Goal: Task Accomplishment & Management: Use online tool/utility

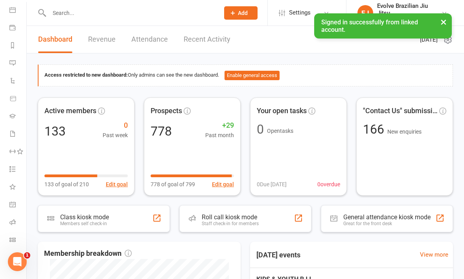
scroll to position [74, 0]
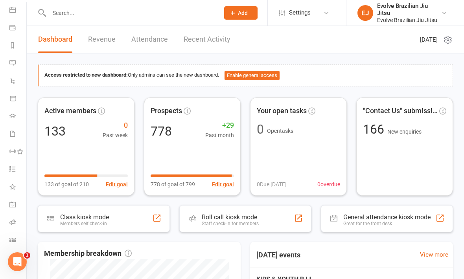
click at [17, 239] on link "Class check-in" at bounding box center [18, 241] width 18 height 18
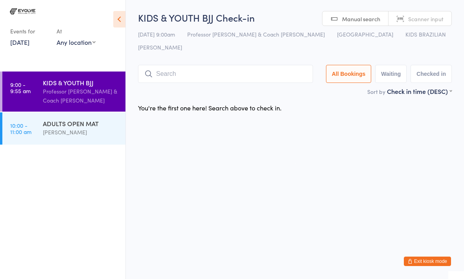
click at [193, 65] on input "search" at bounding box center [225, 74] width 175 height 18
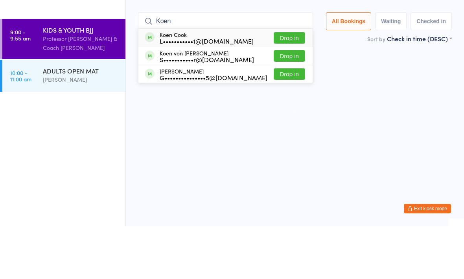
type input "Koen"
click at [183, 90] on div "L•••••••••••1@[DOMAIN_NAME]" at bounding box center [207, 93] width 94 height 6
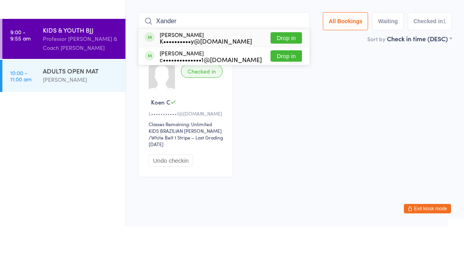
type input "Xander"
click at [288, 85] on button "Drop in" at bounding box center [285, 90] width 31 height 11
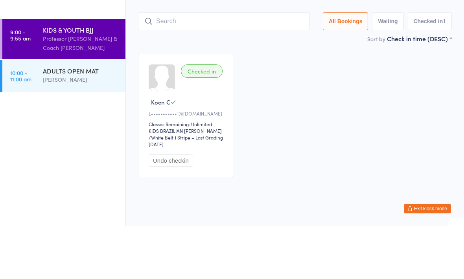
scroll to position [4, 0]
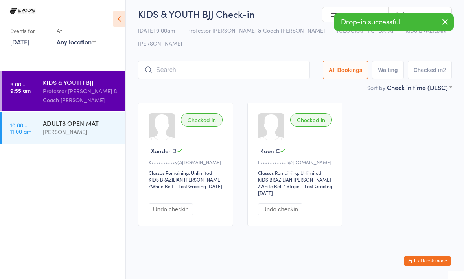
click at [198, 61] on input "search" at bounding box center [224, 70] width 172 height 18
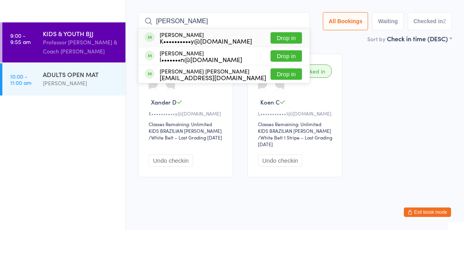
type input "[PERSON_NAME]"
click at [289, 81] on button "Drop in" at bounding box center [285, 86] width 31 height 11
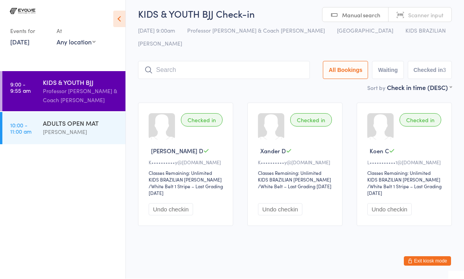
click at [195, 66] on input "search" at bounding box center [224, 70] width 172 height 18
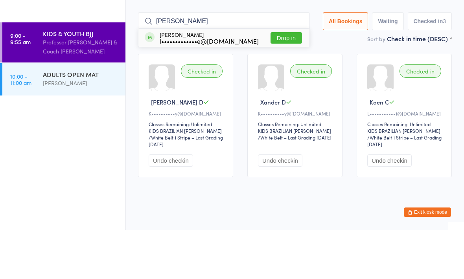
type input "[PERSON_NAME]"
click at [230, 87] on div "l•••••••••••••e@[DOMAIN_NAME]" at bounding box center [209, 90] width 99 height 6
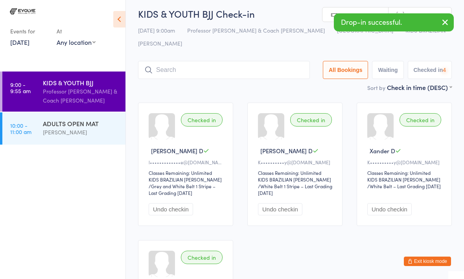
click at [172, 65] on input "search" at bounding box center [224, 70] width 172 height 18
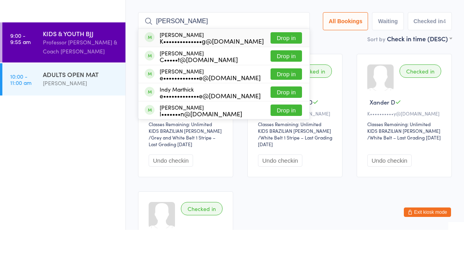
type input "[PERSON_NAME]"
click at [191, 87] on div "K••••••••••••••g@[DOMAIN_NAME]" at bounding box center [212, 90] width 104 height 6
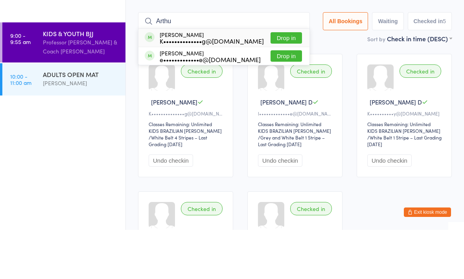
type input "Arthu"
click at [182, 87] on div "K••••••••••••••g@[DOMAIN_NAME]" at bounding box center [212, 90] width 104 height 6
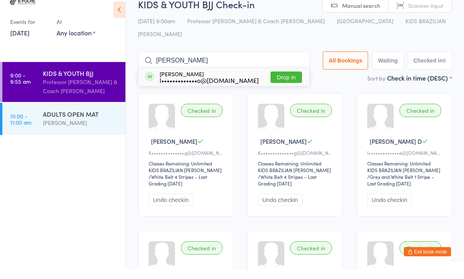
type input "[PERSON_NAME]"
click at [206, 87] on div "l•••••••••••••o@[DOMAIN_NAME]" at bounding box center [209, 90] width 99 height 6
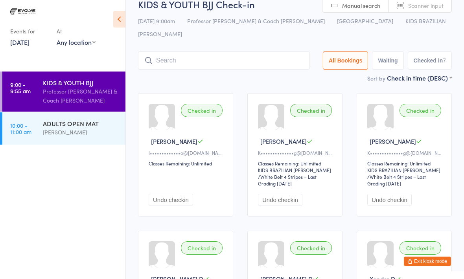
click at [233, 52] on input "search" at bounding box center [224, 61] width 172 height 18
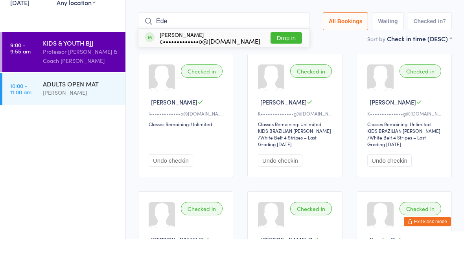
type input "Ede"
click at [278, 72] on button "Drop in" at bounding box center [285, 77] width 31 height 11
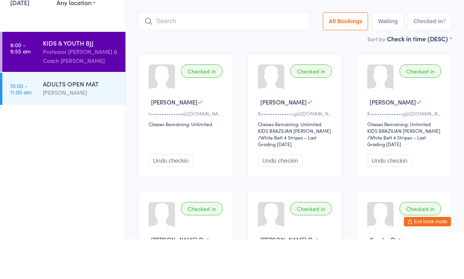
scroll to position [53, 0]
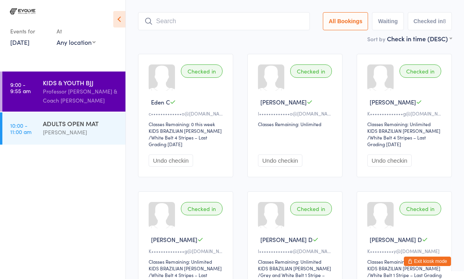
click at [165, 17] on input "search" at bounding box center [224, 21] width 172 height 18
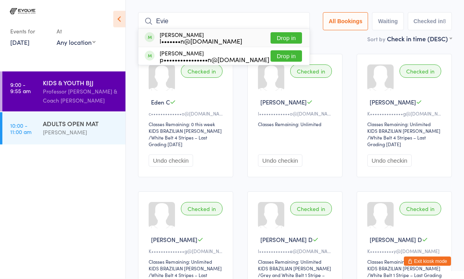
type input "Evie"
click at [280, 33] on button "Drop in" at bounding box center [285, 38] width 31 height 11
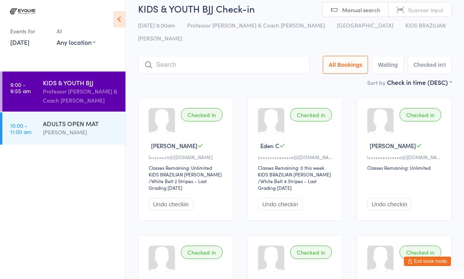
scroll to position [0, 0]
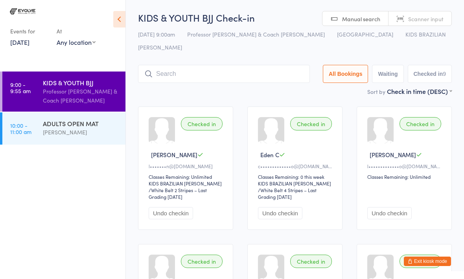
click at [206, 65] on input "search" at bounding box center [224, 74] width 172 height 18
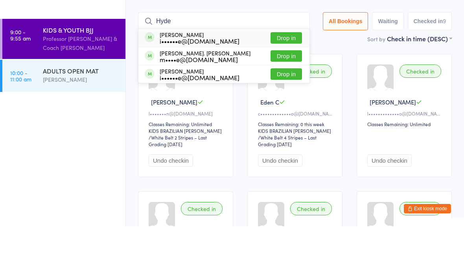
type input "Hyde"
click at [281, 103] on button "Drop in" at bounding box center [285, 108] width 31 height 11
